Goal: Check status

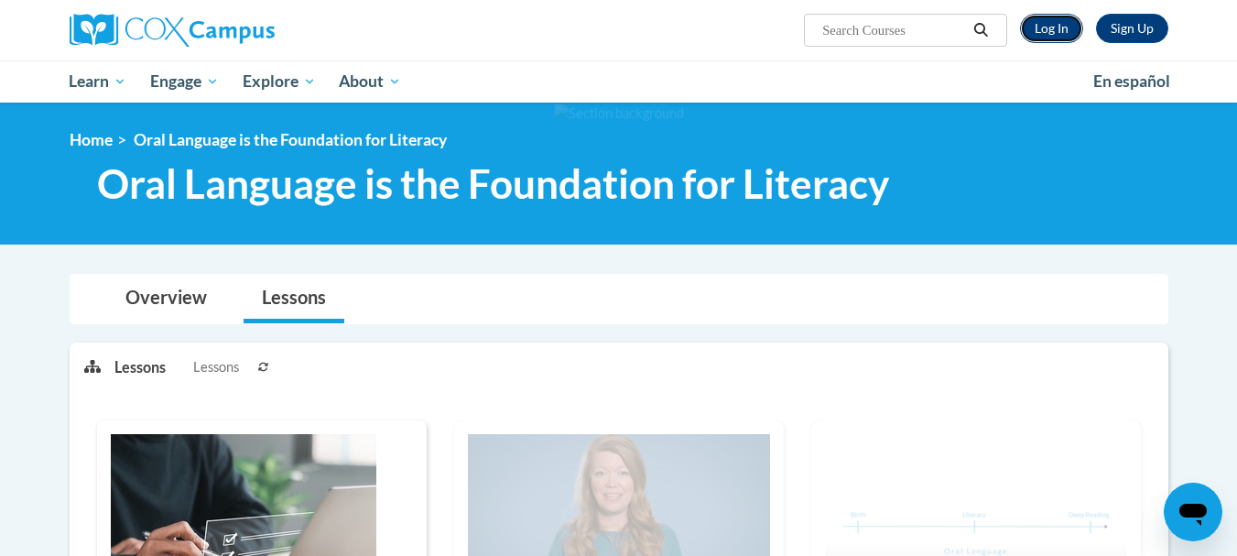
click at [1058, 38] on link "Log In" at bounding box center [1051, 28] width 63 height 29
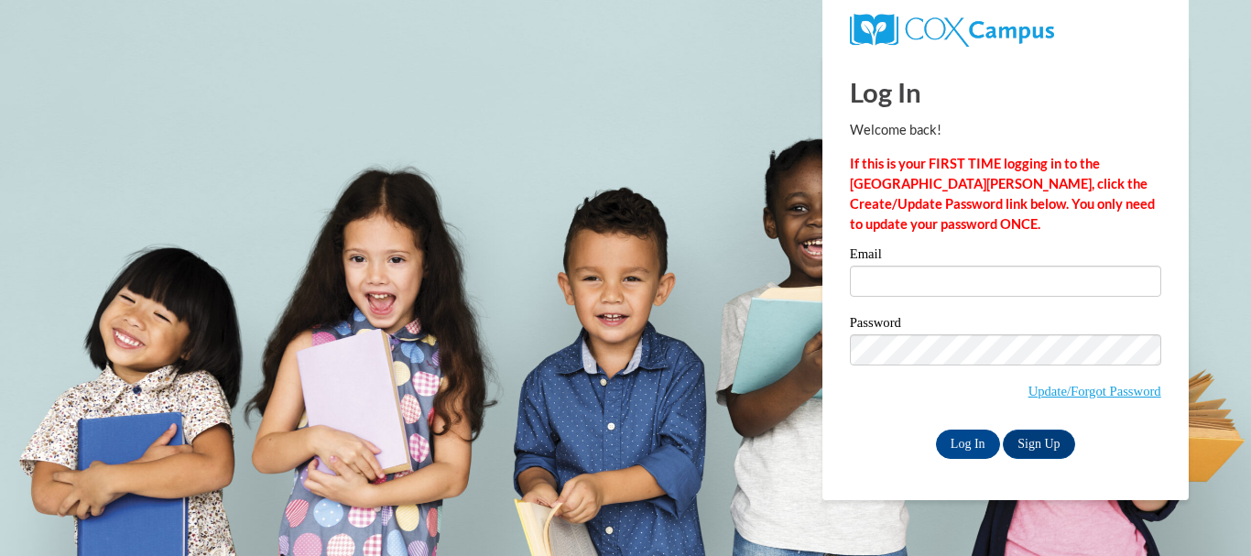
type input "elena.mishevska@nova.edu.mk"
click at [981, 441] on input "Log In" at bounding box center [968, 444] width 64 height 29
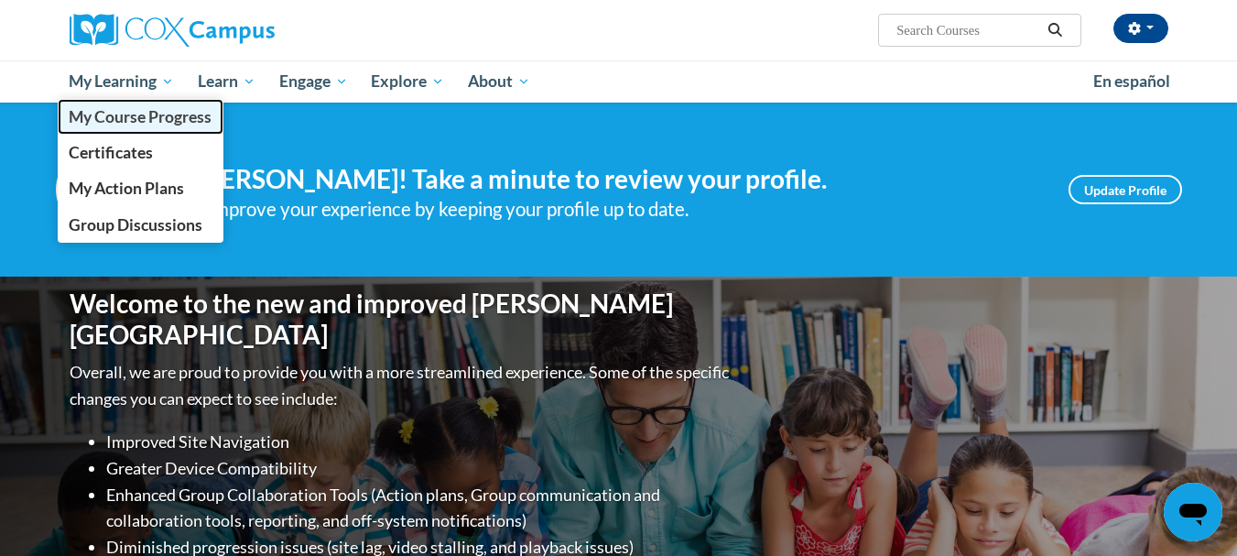
click at [138, 114] on span "My Course Progress" at bounding box center [140, 116] width 143 height 19
click at [126, 114] on span "My Course Progress" at bounding box center [140, 116] width 143 height 19
click at [188, 121] on span "My Course Progress" at bounding box center [140, 116] width 143 height 19
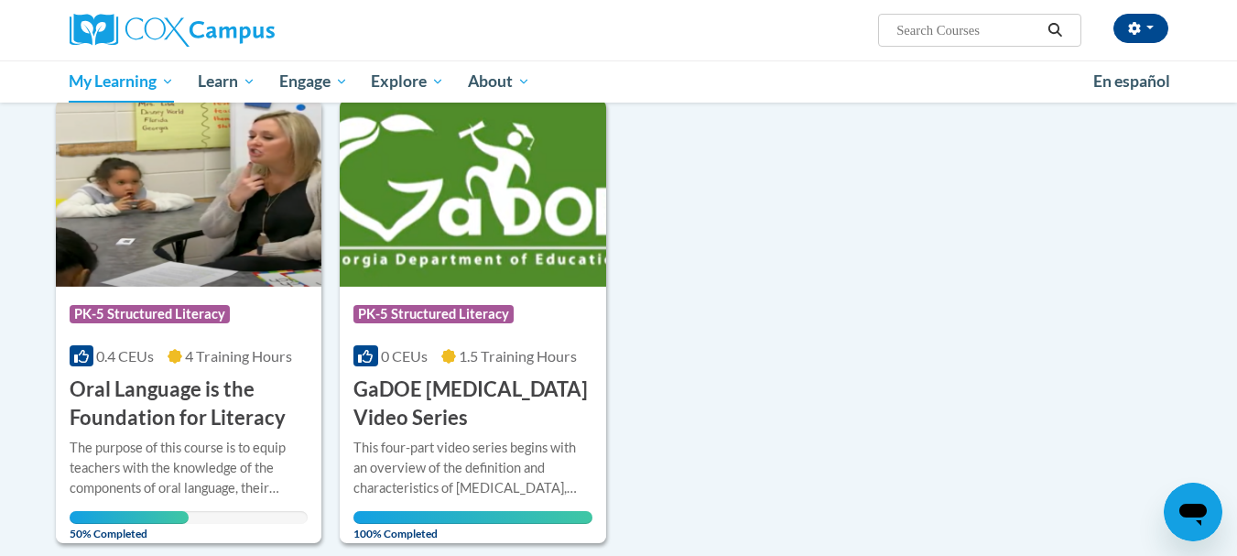
scroll to position [238, 0]
